Goal: Task Accomplishment & Management: Use online tool/utility

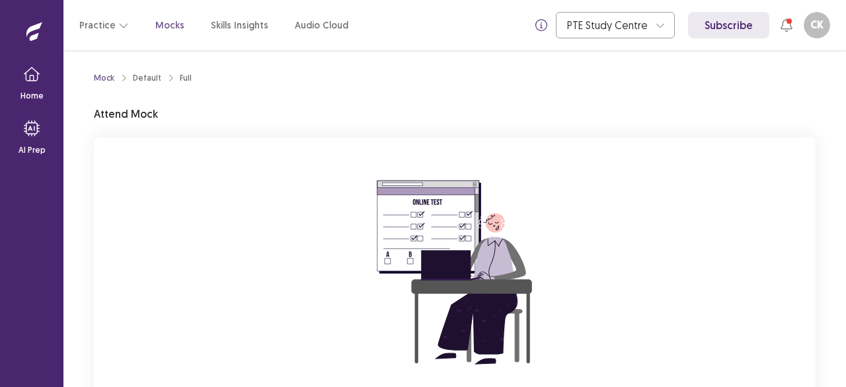
scroll to position [135, 0]
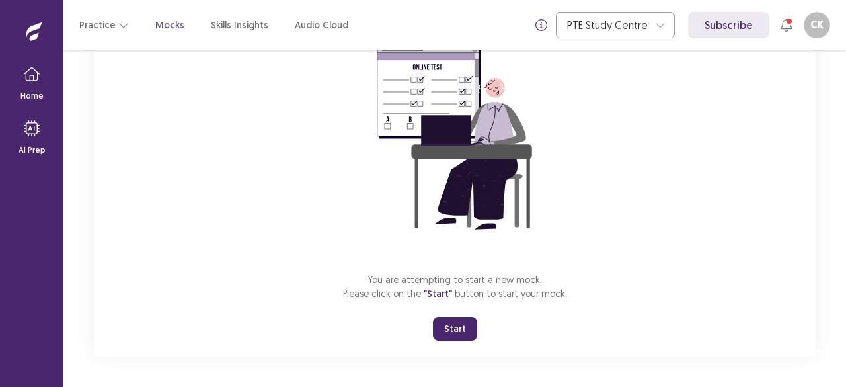
click at [446, 323] on button "Start" at bounding box center [455, 329] width 44 height 24
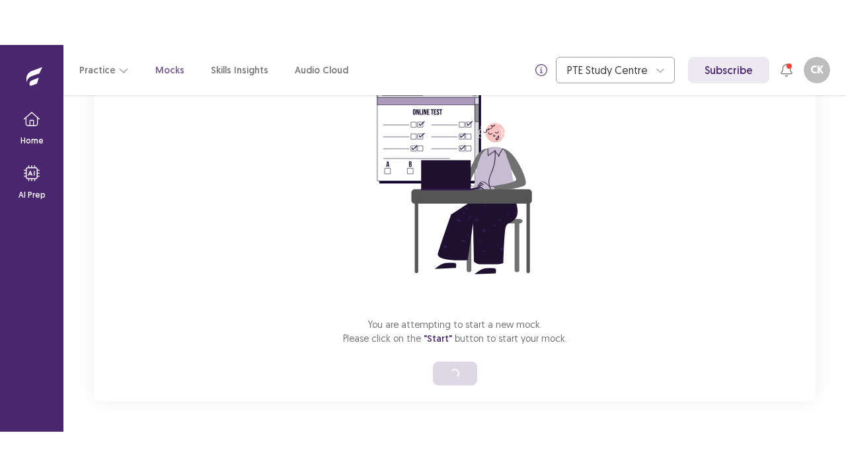
scroll to position [46, 0]
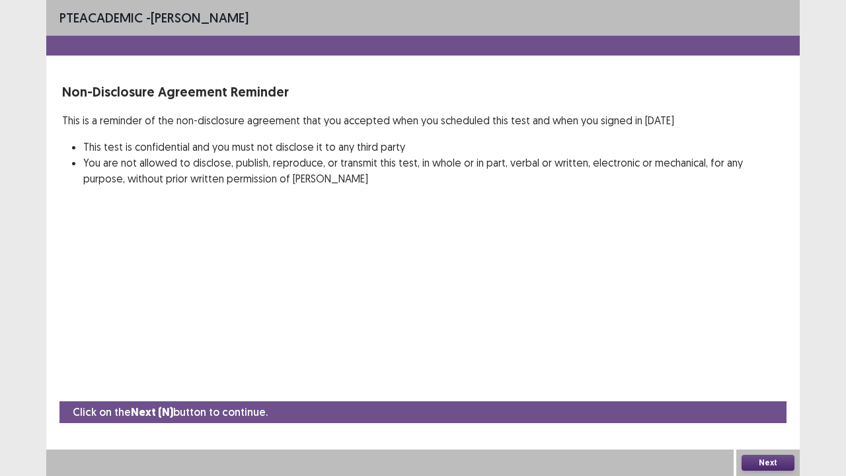
click at [770, 386] on button "Next" at bounding box center [768, 463] width 53 height 16
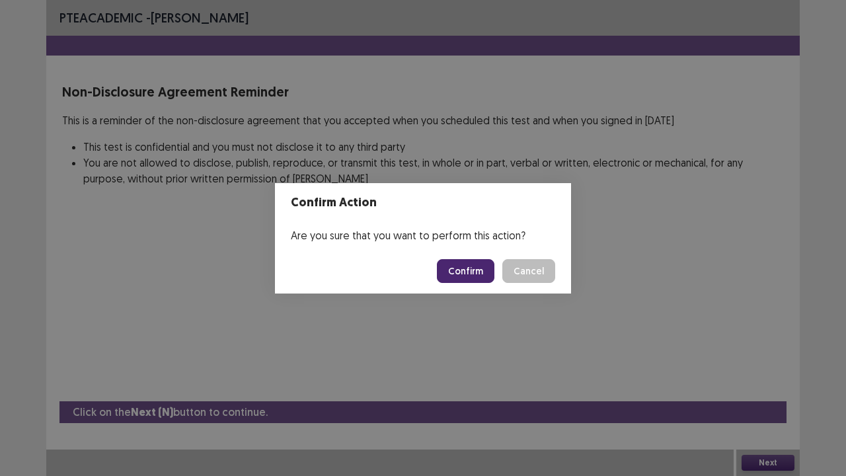
click at [463, 280] on button "Confirm" at bounding box center [466, 271] width 58 height 24
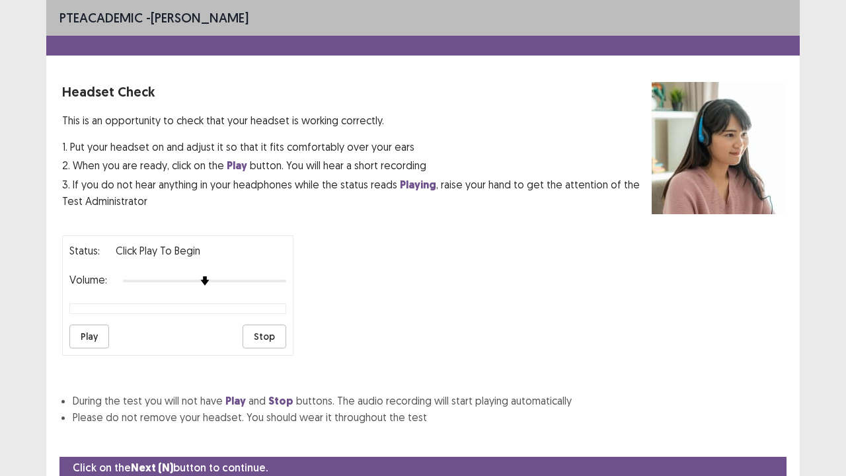
scroll to position [49, 0]
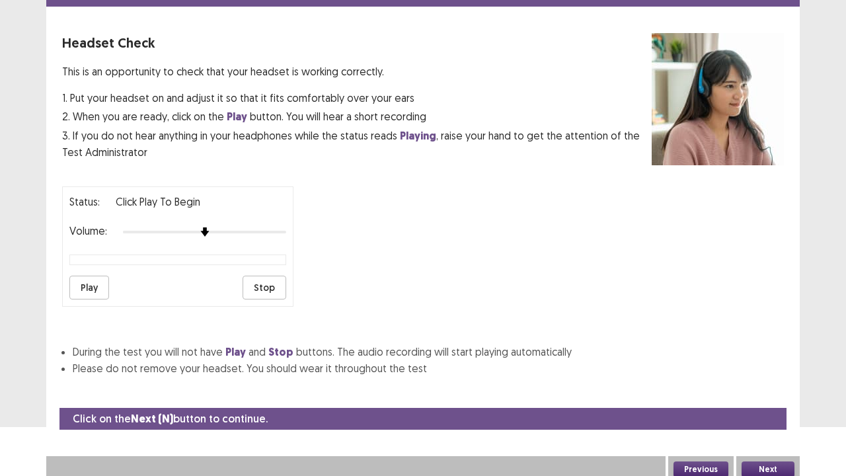
drag, startPoint x: 763, startPoint y: 475, endPoint x: 764, endPoint y: 458, distance: 17.9
click at [763, 386] on div "Next" at bounding box center [768, 469] width 63 height 26
click at [764, 386] on button "Next" at bounding box center [768, 469] width 53 height 16
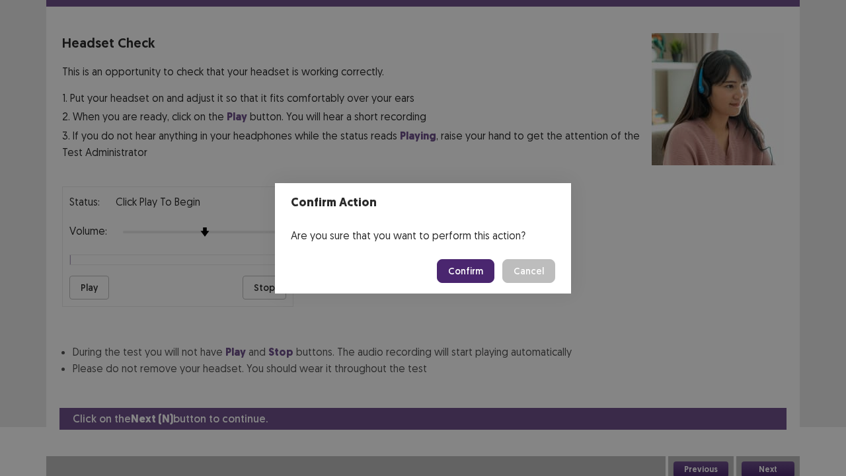
click at [475, 276] on button "Confirm" at bounding box center [466, 271] width 58 height 24
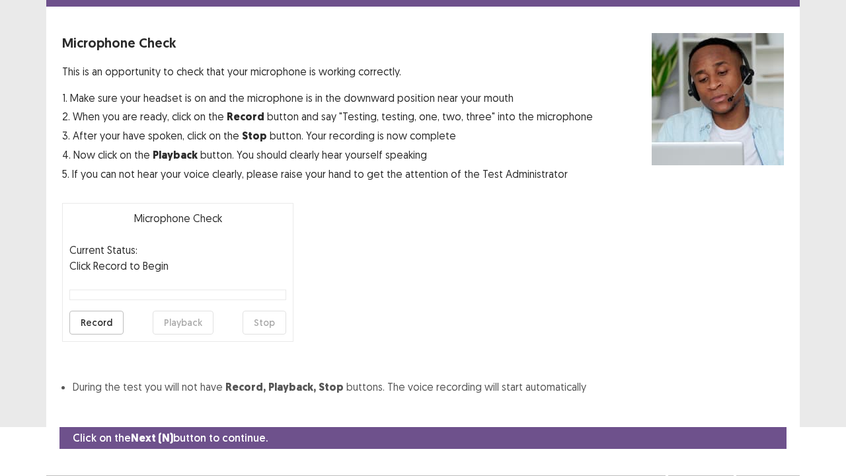
scroll to position [73, 0]
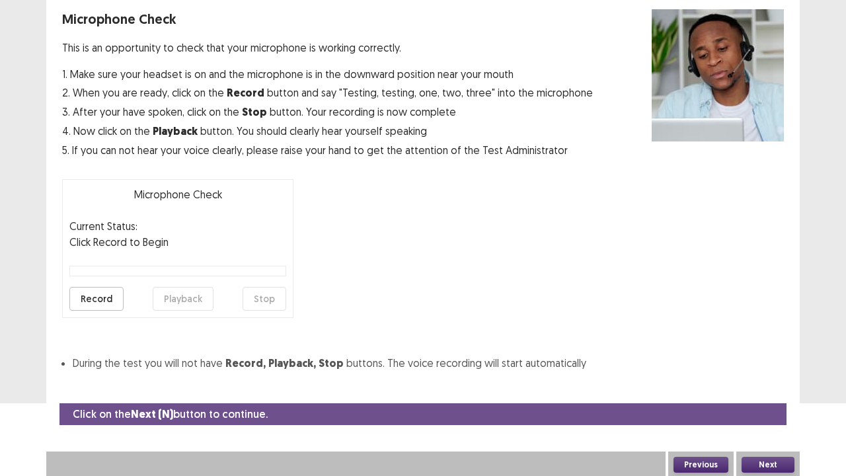
click at [766, 386] on button "Next" at bounding box center [768, 465] width 53 height 16
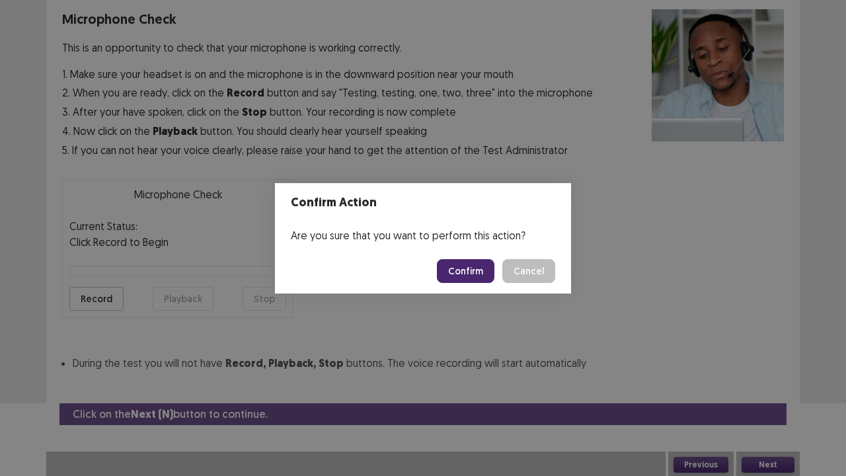
click at [454, 275] on button "Confirm" at bounding box center [466, 271] width 58 height 24
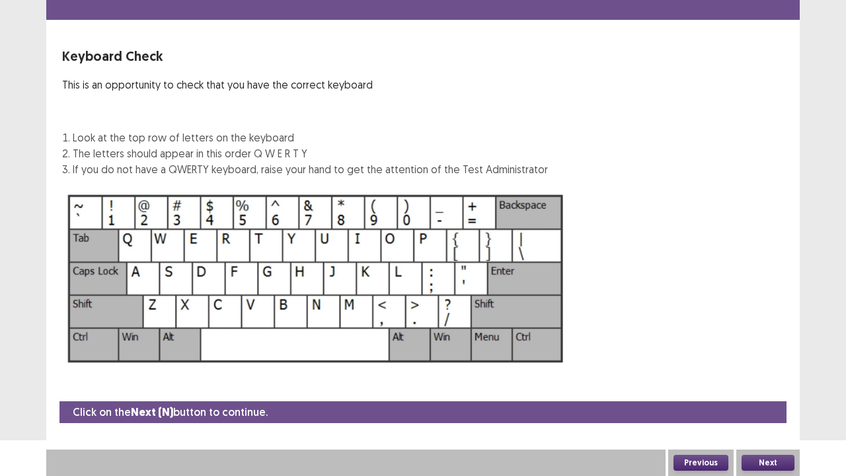
scroll to position [36, 0]
click at [755, 386] on button "Next" at bounding box center [768, 463] width 53 height 16
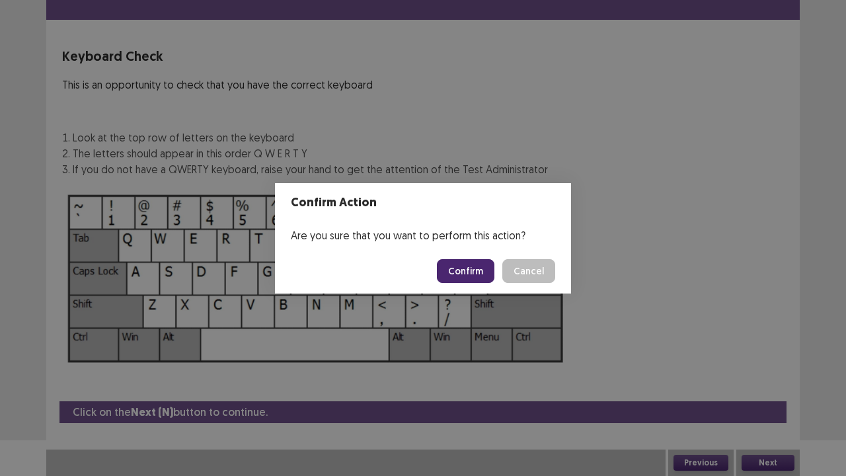
click at [474, 273] on button "Confirm" at bounding box center [466, 271] width 58 height 24
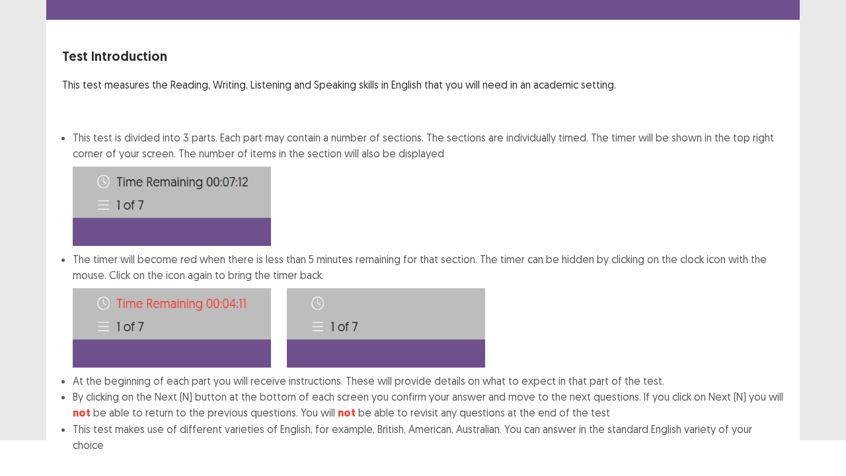
scroll to position [102, 0]
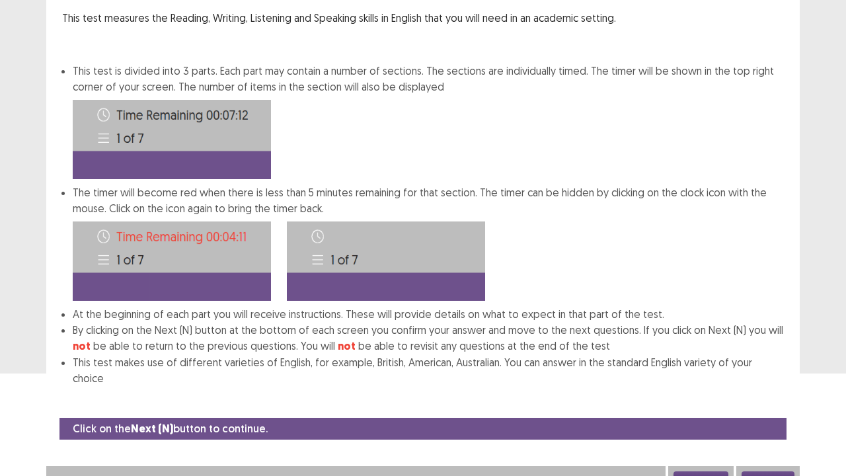
click at [760, 386] on button "Next" at bounding box center [768, 479] width 53 height 16
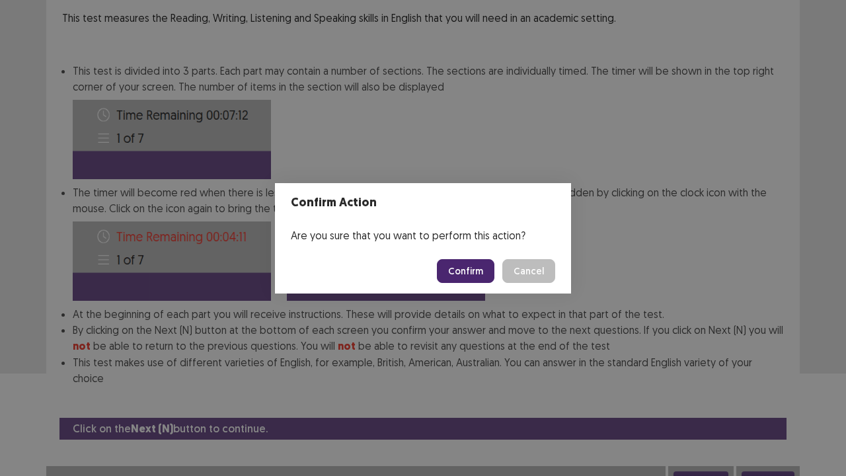
click at [465, 268] on button "Confirm" at bounding box center [466, 271] width 58 height 24
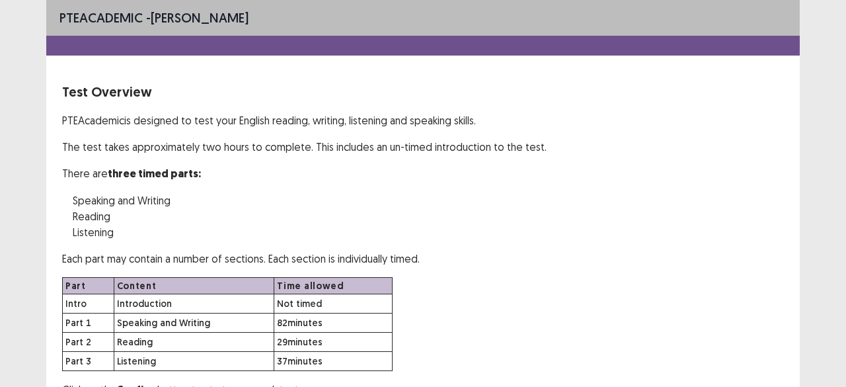
scroll to position [67, 0]
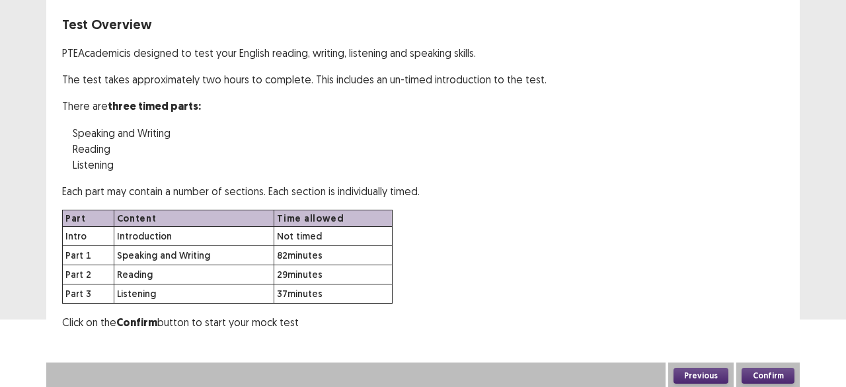
click at [752, 370] on button "Confirm" at bounding box center [768, 376] width 53 height 16
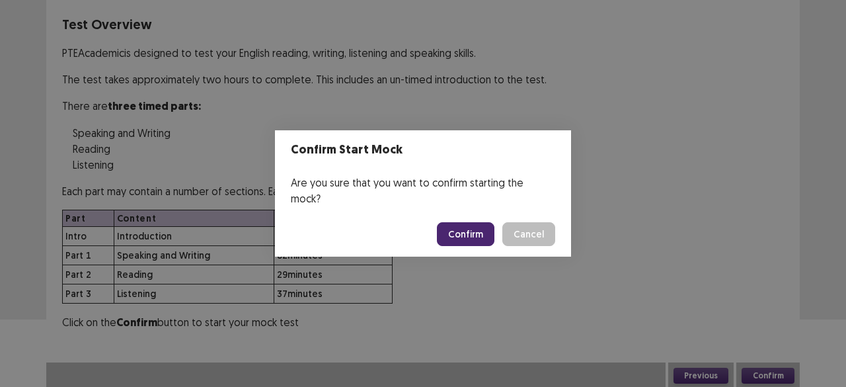
click at [461, 222] on button "Confirm" at bounding box center [466, 234] width 58 height 24
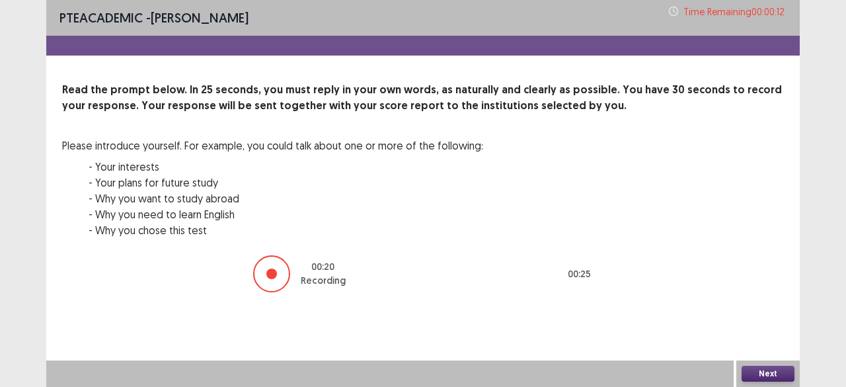
click at [776, 372] on button "Next" at bounding box center [768, 374] width 53 height 16
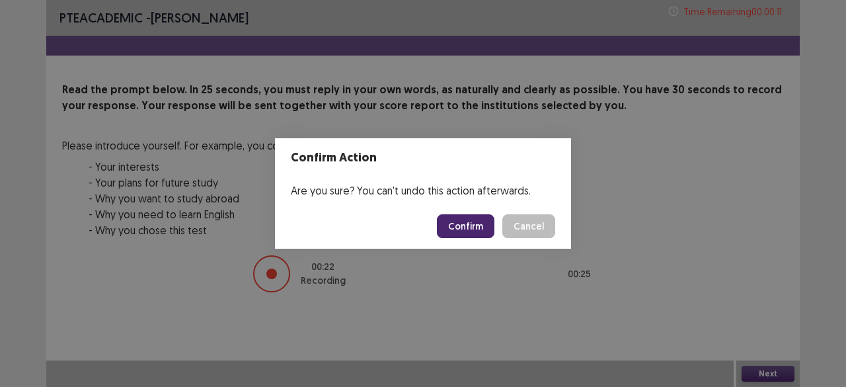
click at [477, 220] on button "Confirm" at bounding box center [466, 226] width 58 height 24
